Goal: Transaction & Acquisition: Purchase product/service

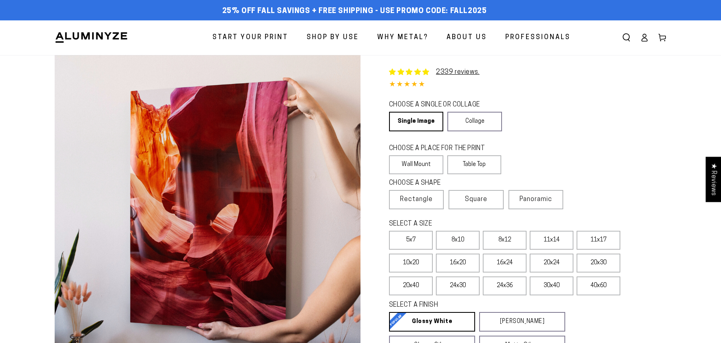
select select "**********"
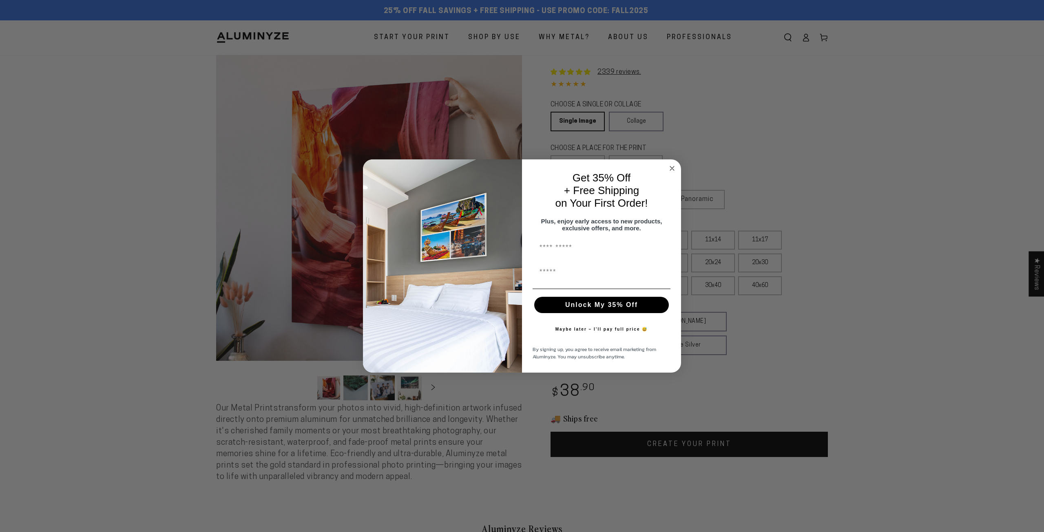
click at [675, 165] on circle "Close dialog" at bounding box center [672, 168] width 9 height 9
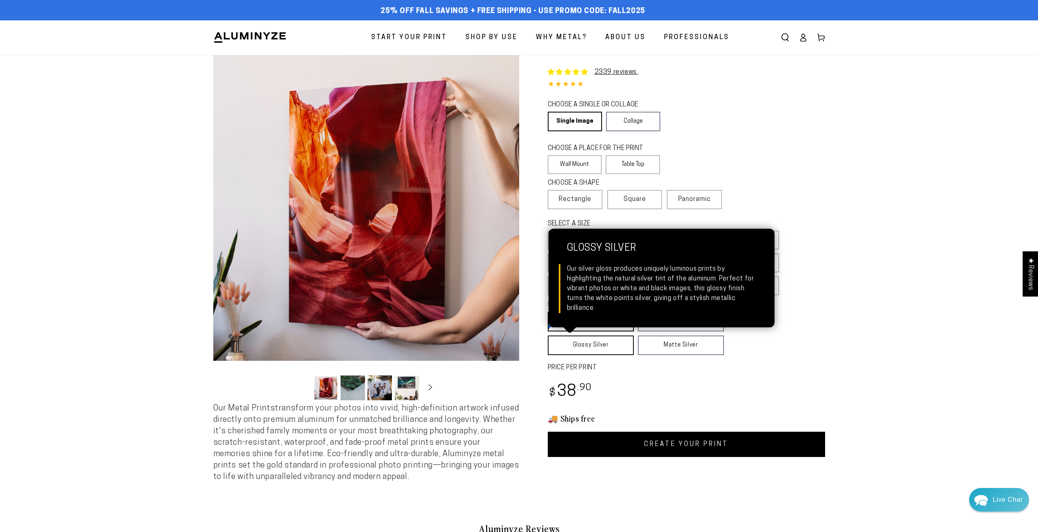
click at [611, 343] on link "Glossy Silver Glossy Silver Our silver gloss produces uniquely luminous prints …" at bounding box center [591, 346] width 86 height 20
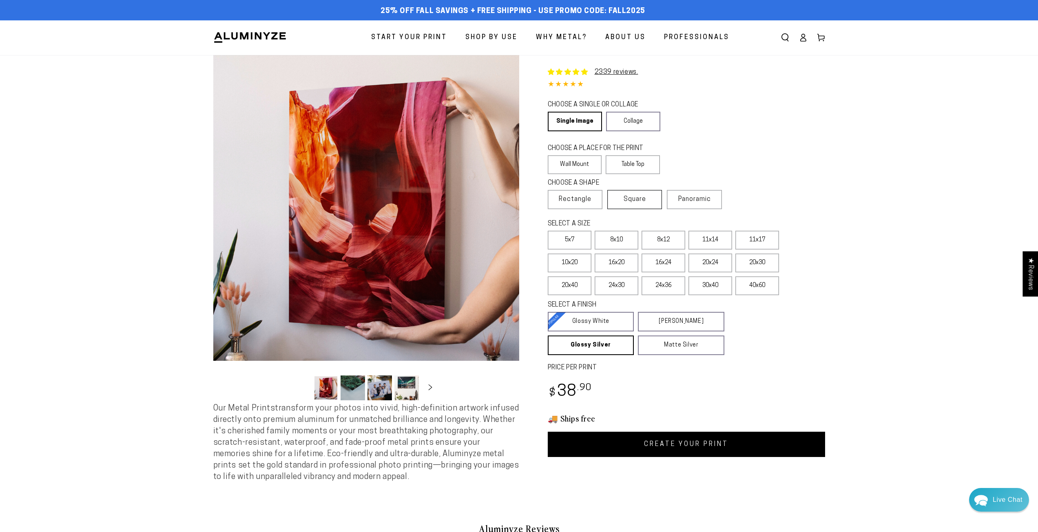
click at [634, 204] on label "Square" at bounding box center [634, 199] width 55 height 19
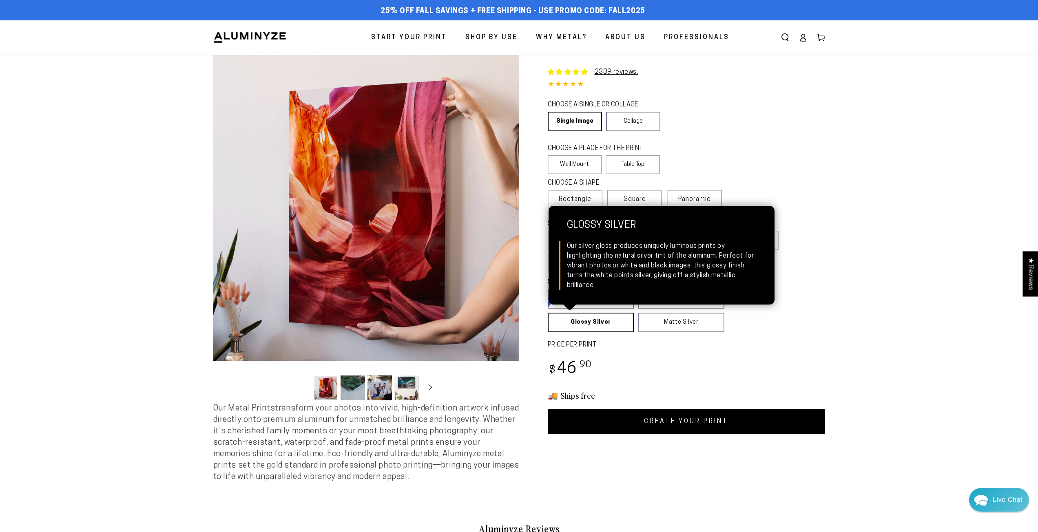
click at [589, 323] on link "Glossy Silver Glossy Silver Our silver gloss produces uniquely luminous prints …" at bounding box center [591, 323] width 86 height 20
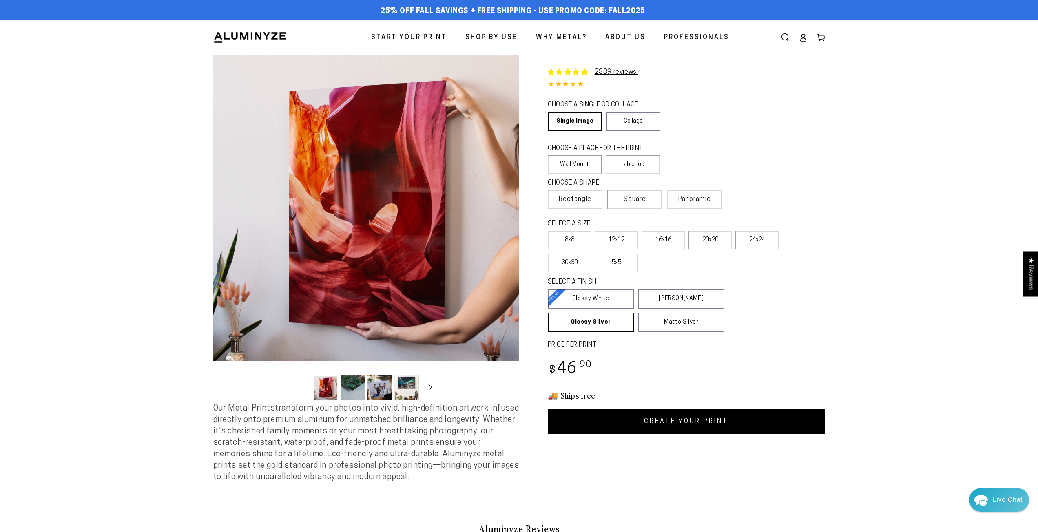
click at [594, 343] on link "CREATE YOUR PRINT" at bounding box center [686, 421] width 277 height 25
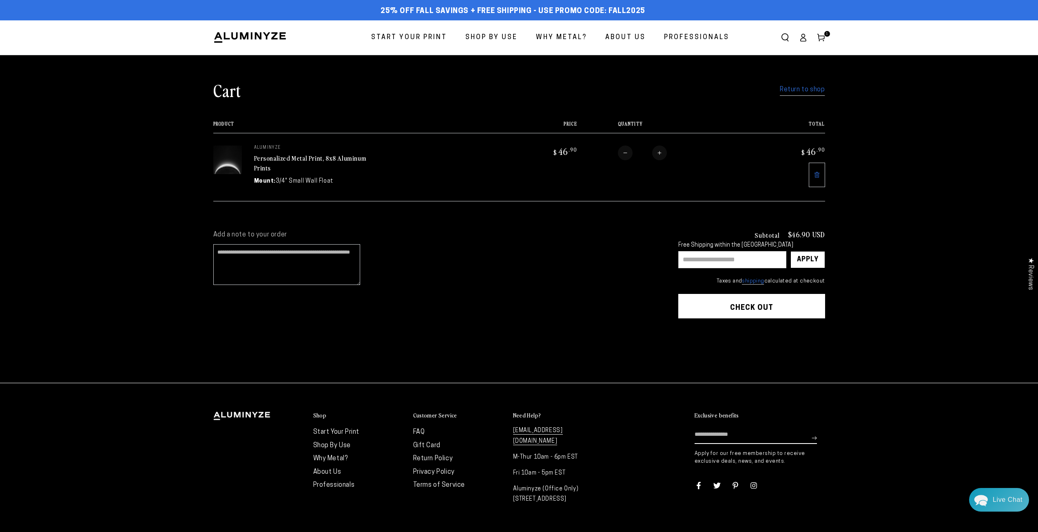
click at [700, 258] on input "text" at bounding box center [732, 259] width 108 height 17
type input "********"
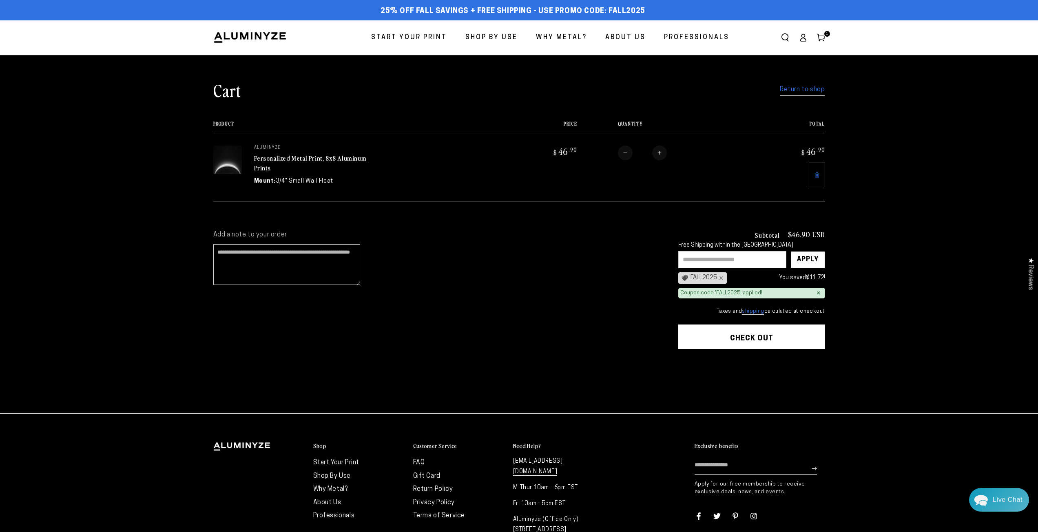
click at [756, 334] on button "Check out" at bounding box center [751, 337] width 147 height 24
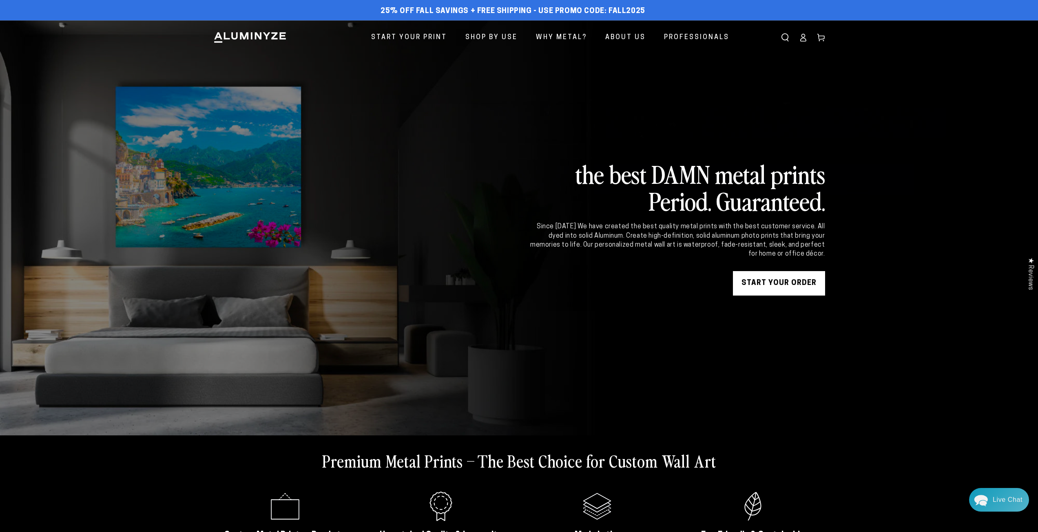
click at [787, 289] on link "START YOUR Order" at bounding box center [779, 283] width 92 height 24
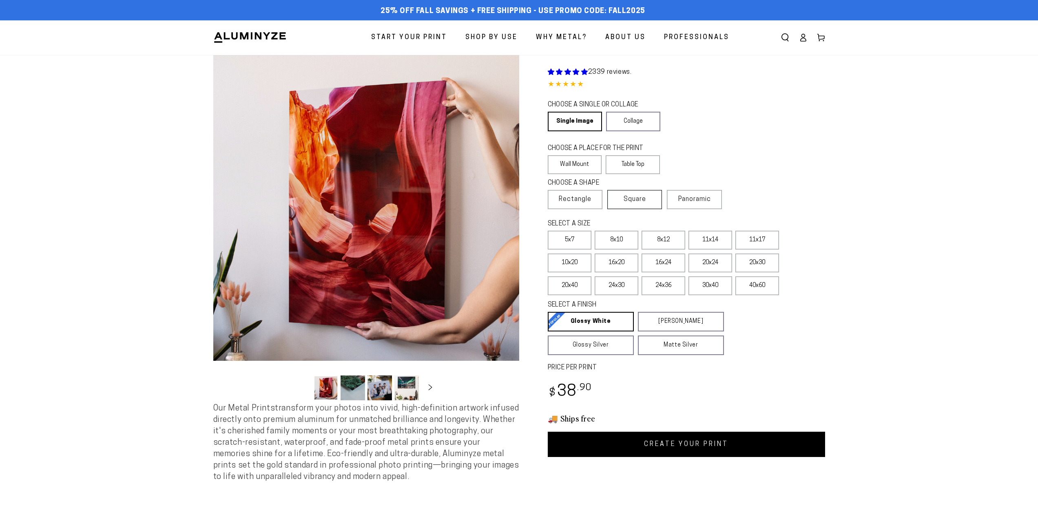
select select "**********"
click at [665, 241] on label "8x12" at bounding box center [664, 240] width 44 height 19
click at [663, 450] on link "CREATE YOUR PRINT" at bounding box center [686, 444] width 277 height 25
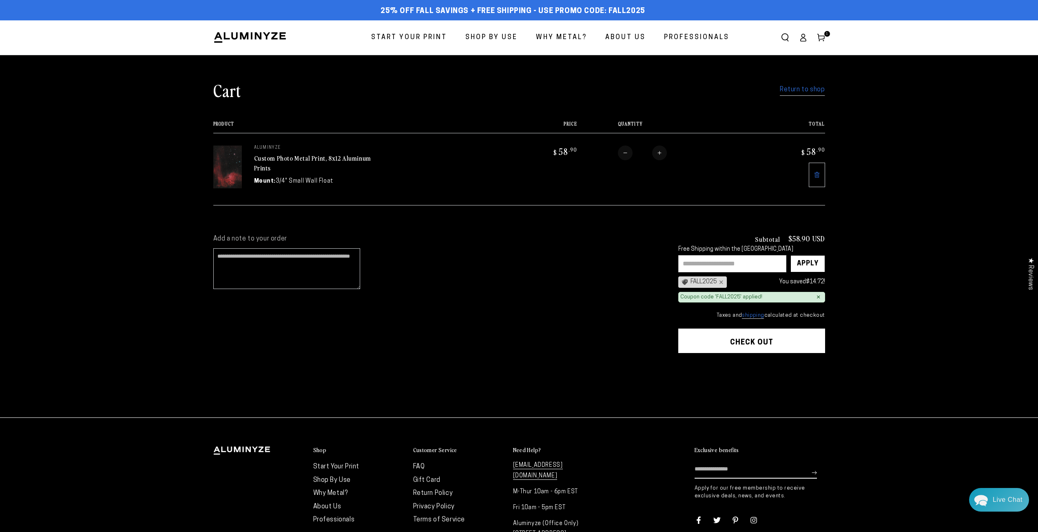
click at [260, 165] on link "Custom Photo Metal Print, 8x12 Aluminum Prints" at bounding box center [312, 163] width 117 height 20
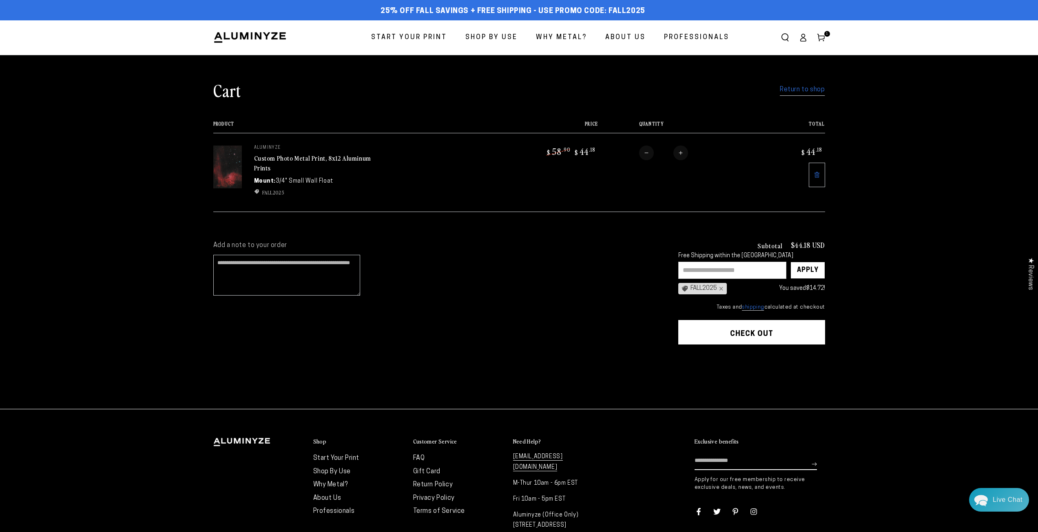
click at [768, 328] on button "Check out" at bounding box center [751, 332] width 147 height 24
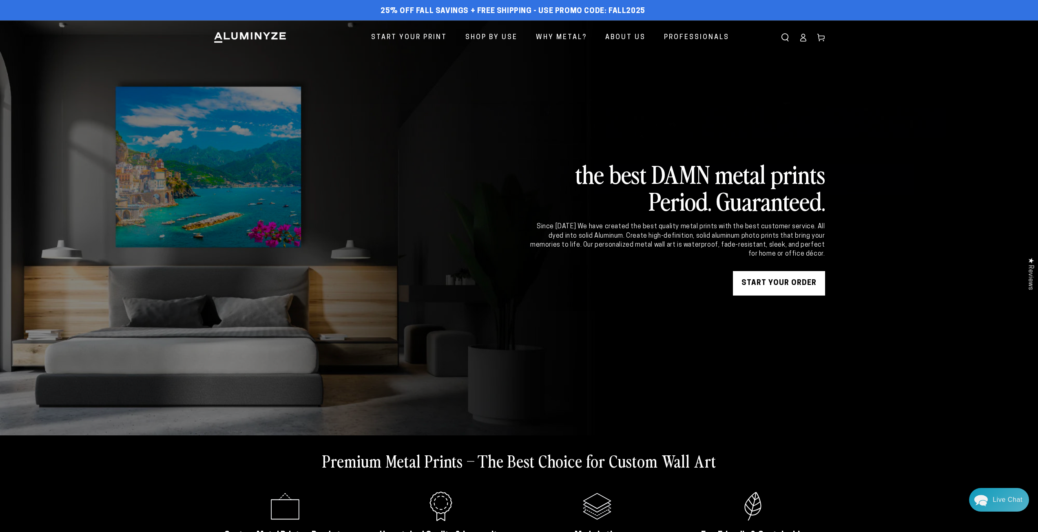
click at [808, 40] on link "Account" at bounding box center [803, 38] width 18 height 18
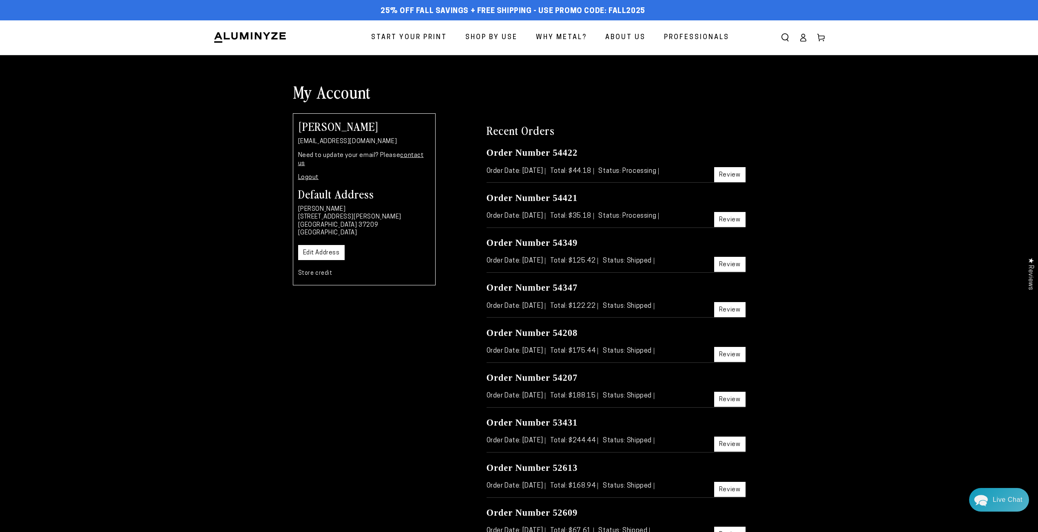
click at [407, 37] on span "Start Your Print" at bounding box center [409, 38] width 76 height 12
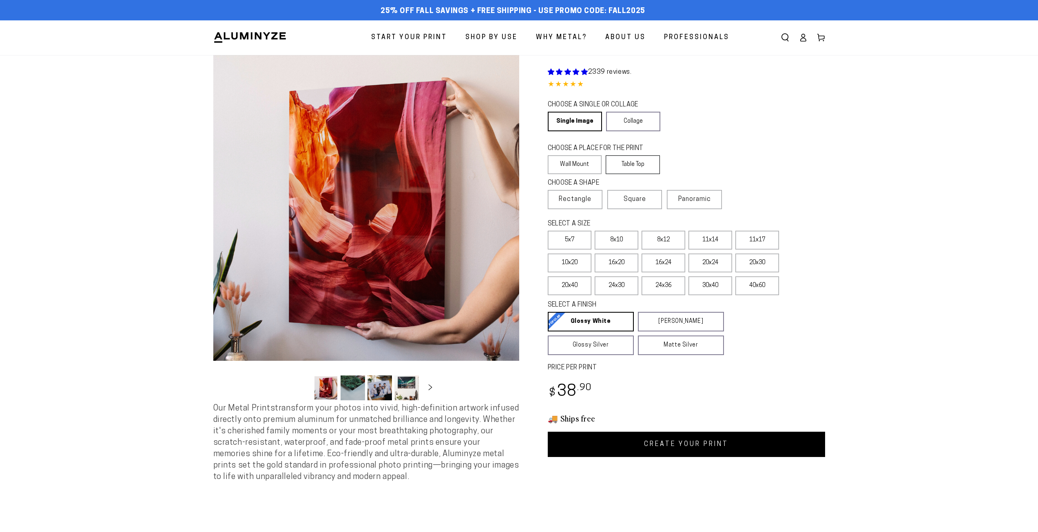
select select "**********"
click at [703, 238] on label "11x14" at bounding box center [711, 240] width 44 height 19
click at [684, 203] on label "Panoramic" at bounding box center [694, 199] width 55 height 19
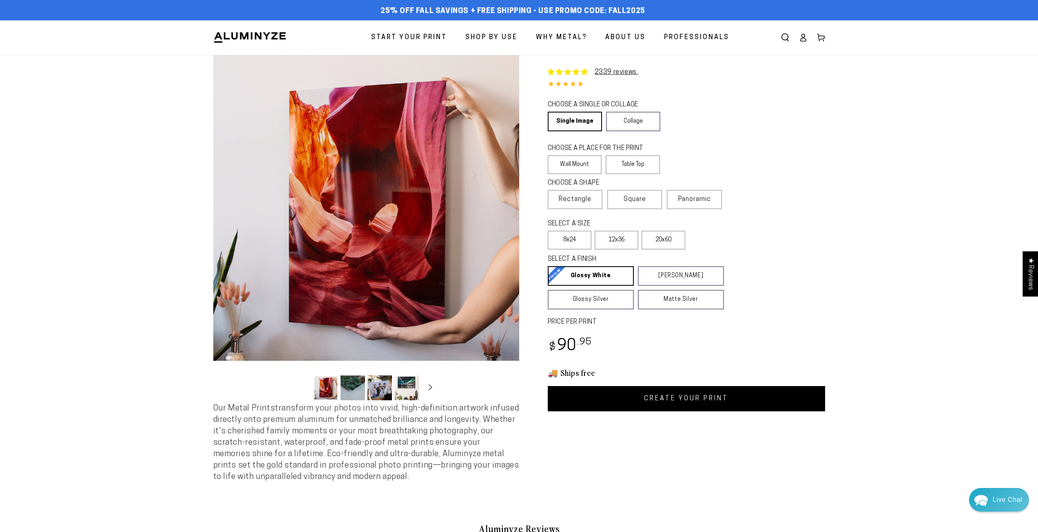
click at [660, 398] on link "CREATE YOUR PRINT" at bounding box center [686, 398] width 277 height 25
select select "**********"
click at [577, 193] on label "Rectangle" at bounding box center [575, 199] width 55 height 19
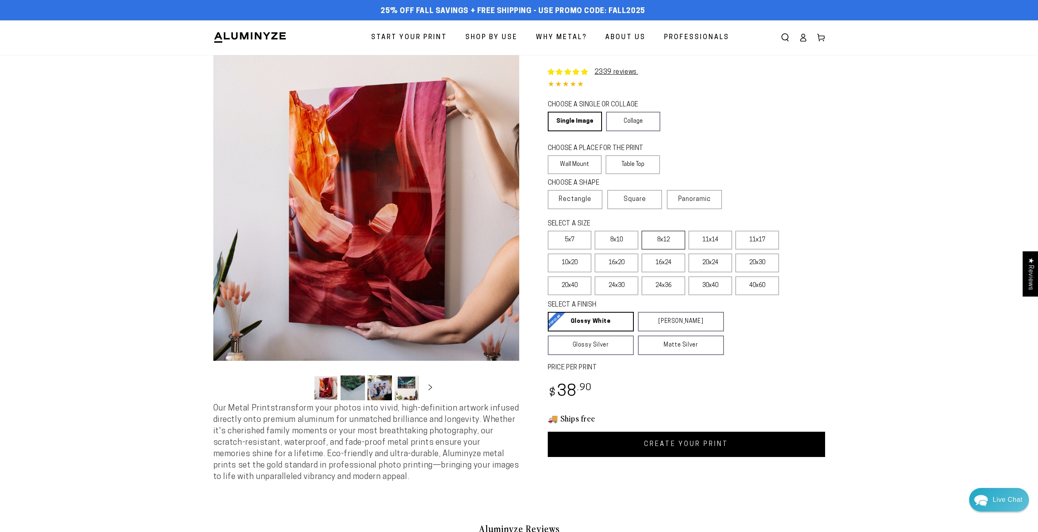
click at [662, 240] on label "8x12" at bounding box center [664, 240] width 44 height 19
click at [579, 265] on label "10x20" at bounding box center [570, 263] width 44 height 19
click at [664, 451] on link "CREATE YOUR PRINT" at bounding box center [686, 444] width 277 height 25
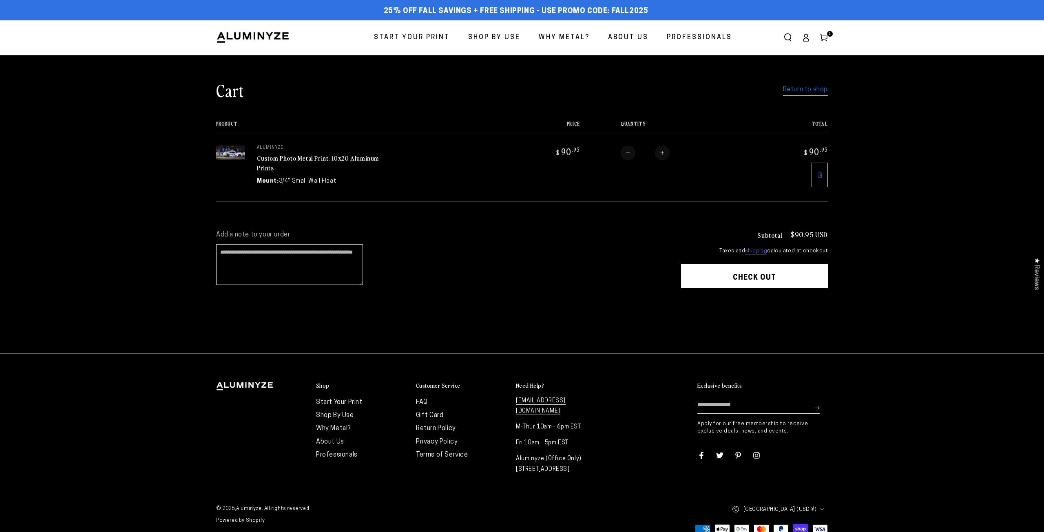
click at [432, 40] on span "Start Your Print" at bounding box center [412, 38] width 76 height 12
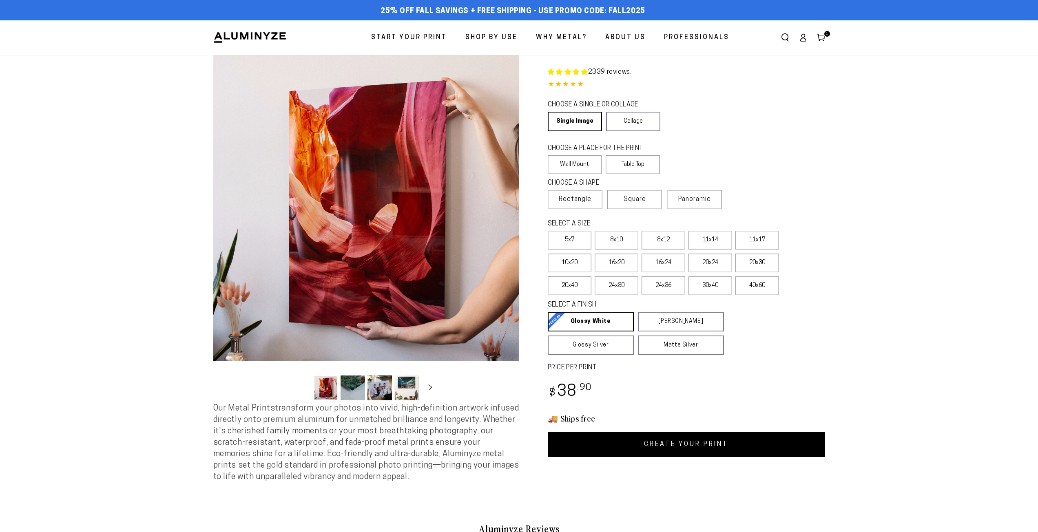
select select "**********"
click at [759, 244] on label "11x17" at bounding box center [757, 240] width 44 height 19
click at [582, 264] on label "10x20" at bounding box center [570, 263] width 44 height 19
click at [755, 235] on label "11x17" at bounding box center [757, 240] width 44 height 19
drag, startPoint x: 727, startPoint y: 448, endPoint x: 731, endPoint y: 443, distance: 6.7
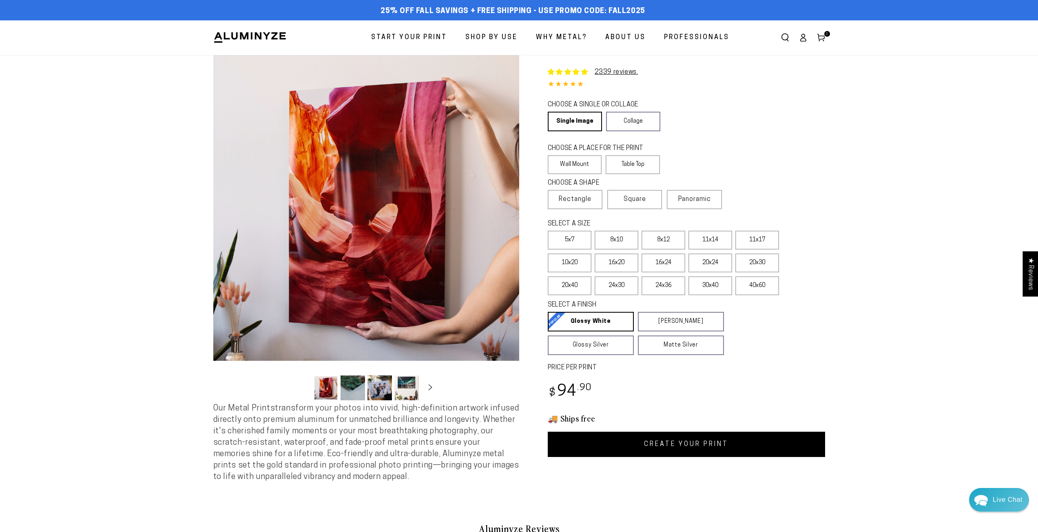
click at [727, 447] on link "CREATE YOUR PRINT" at bounding box center [686, 444] width 277 height 25
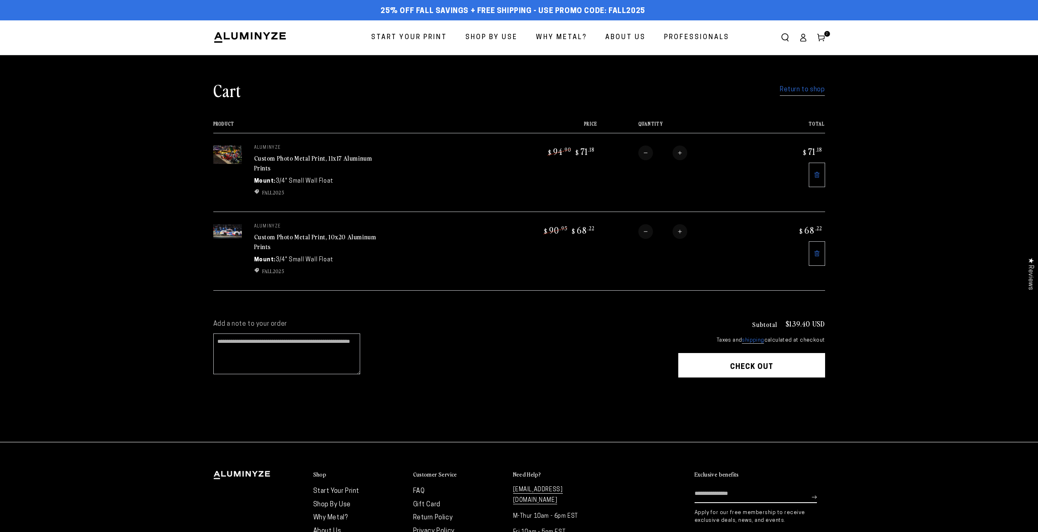
click at [225, 231] on img at bounding box center [227, 231] width 29 height 14
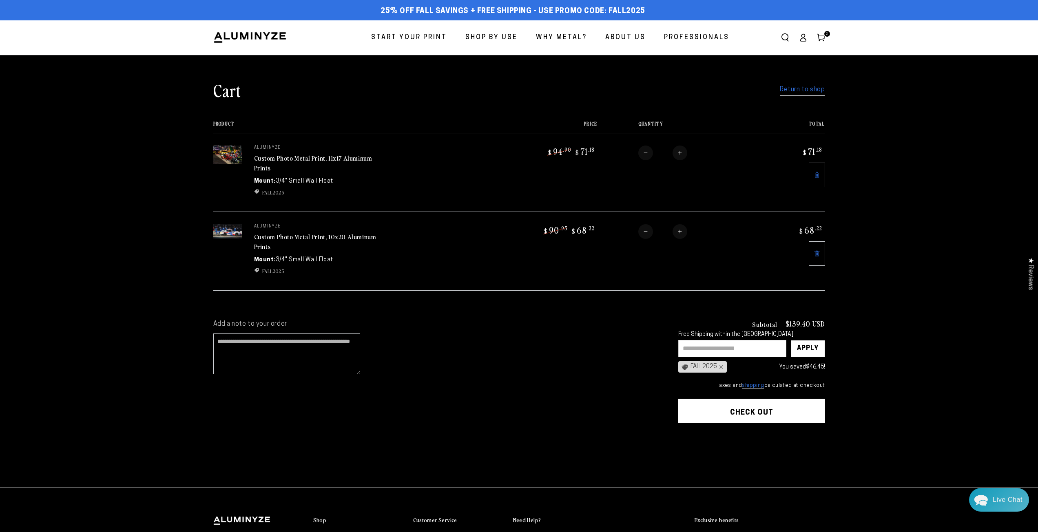
click at [819, 172] on icon at bounding box center [817, 175] width 7 height 7
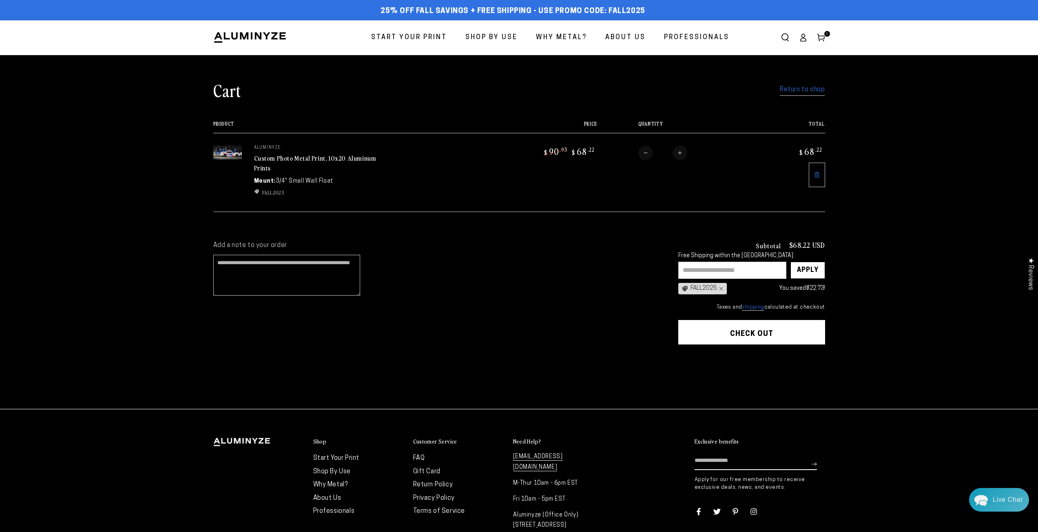
click at [402, 36] on span "Start Your Print" at bounding box center [409, 38] width 76 height 12
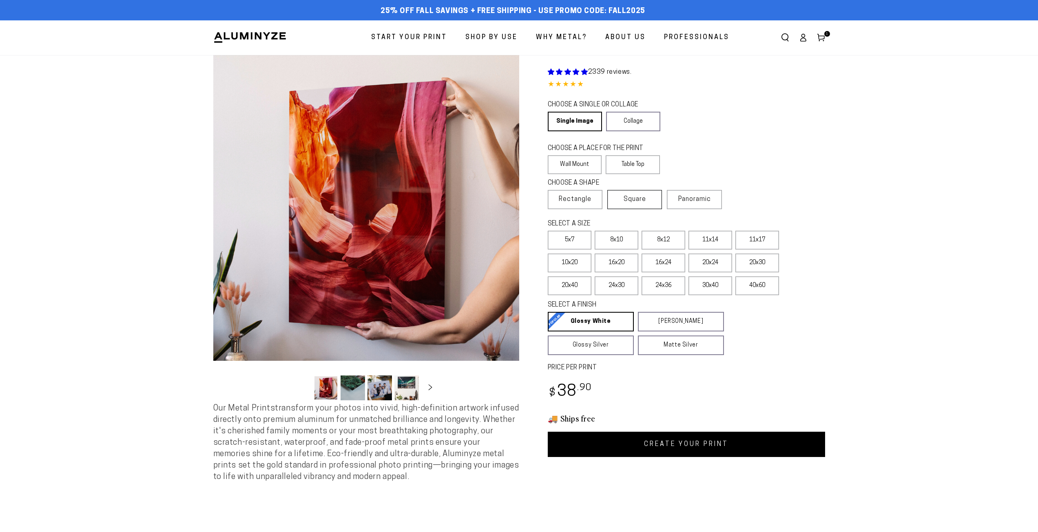
select select "**********"
click at [764, 239] on label "11x17" at bounding box center [757, 240] width 44 height 19
click at [645, 444] on link "CREATE YOUR PRINT" at bounding box center [686, 444] width 277 height 25
select select "**********"
click at [821, 37] on icon at bounding box center [821, 37] width 8 height 8
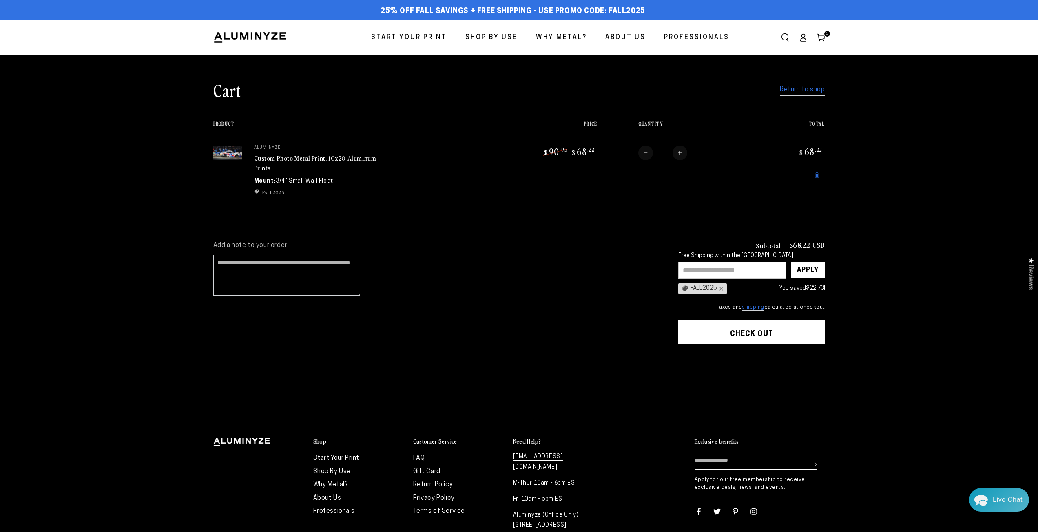
click at [752, 329] on button "Check out" at bounding box center [751, 332] width 147 height 24
